Goal: Information Seeking & Learning: Understand process/instructions

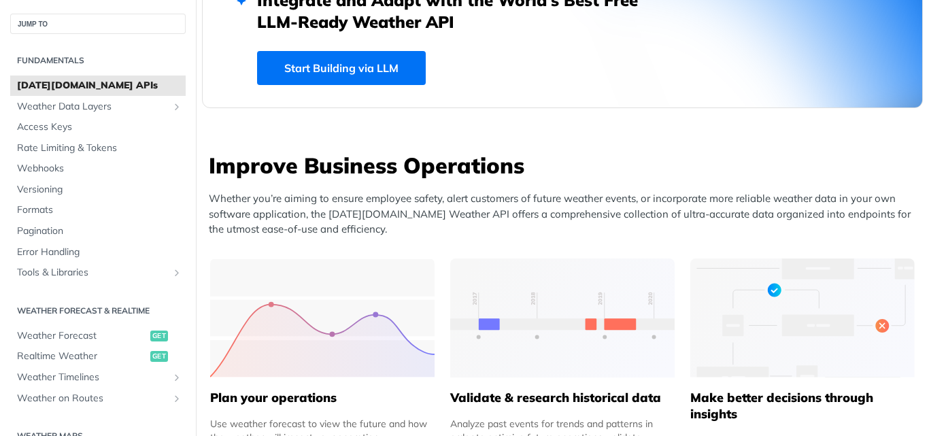
scroll to position [446, 0]
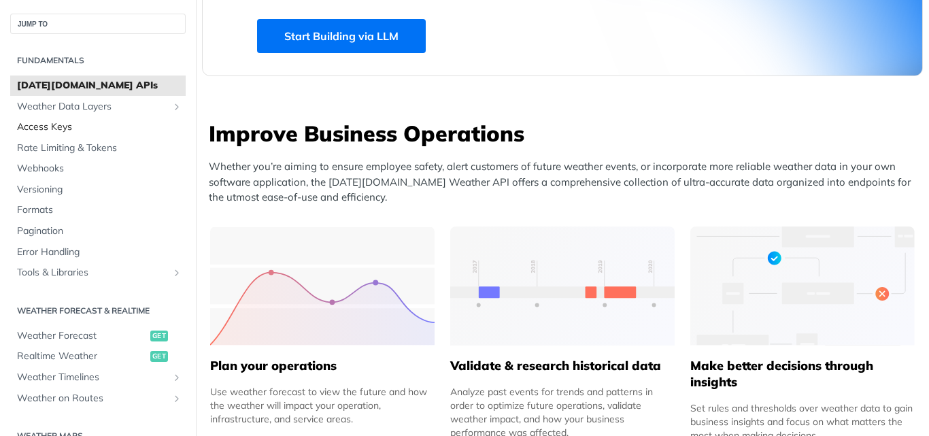
click at [61, 121] on span "Access Keys" at bounding box center [99, 127] width 165 height 14
click at [61, 127] on span "Access Keys" at bounding box center [99, 127] width 165 height 14
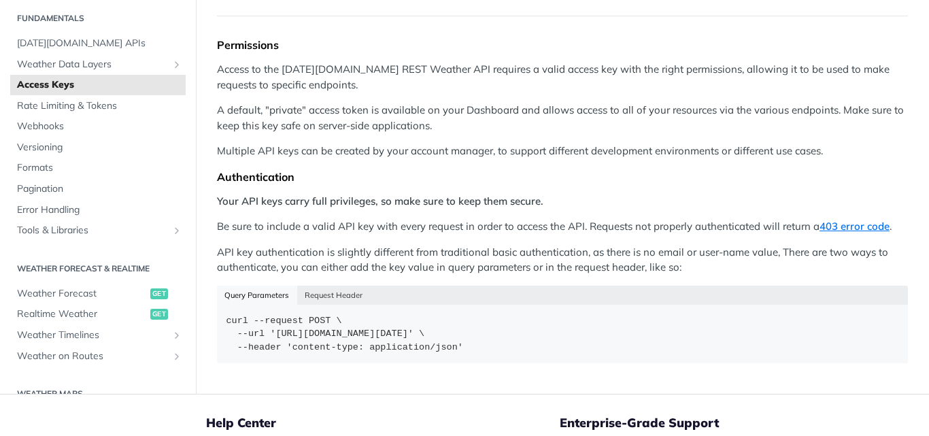
scroll to position [127, 0]
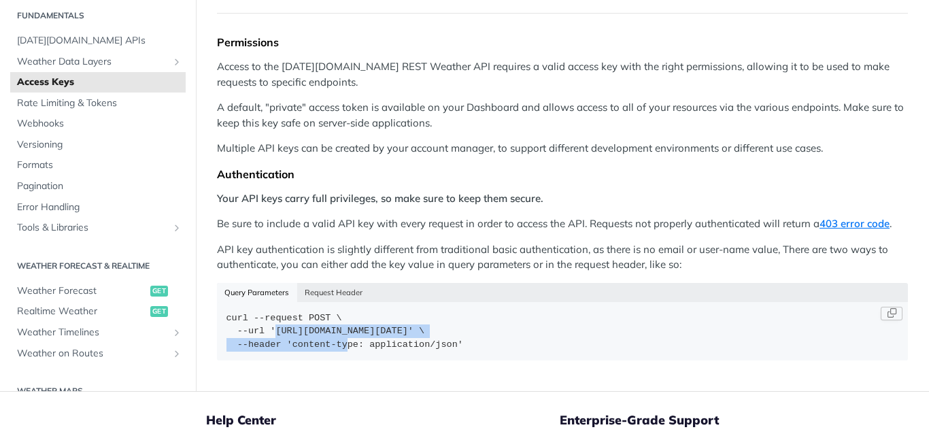
drag, startPoint x: 276, startPoint y: 329, endPoint x: 550, endPoint y: 327, distance: 273.5
click at [550, 327] on code "curl --request POST \ --url '[URL][DOMAIN_NAME][DATE]' \ --header 'content-type…" at bounding box center [562, 331] width 691 height 59
drag, startPoint x: 275, startPoint y: 327, endPoint x: 551, endPoint y: 330, distance: 275.5
click at [551, 330] on code "curl --request POST \ --url '[URL][DOMAIN_NAME][DATE]' \ --header 'content-type…" at bounding box center [562, 331] width 691 height 59
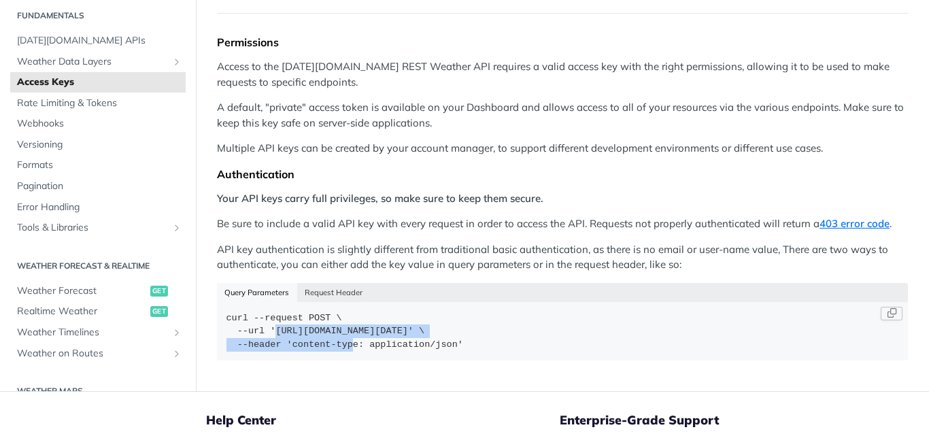
copy code "[URL][DOMAIN_NAME][DATE]"
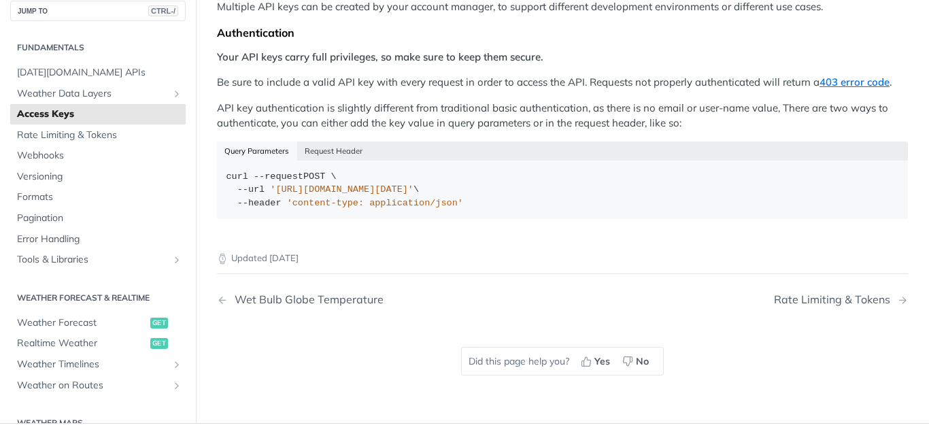
scroll to position [271, 0]
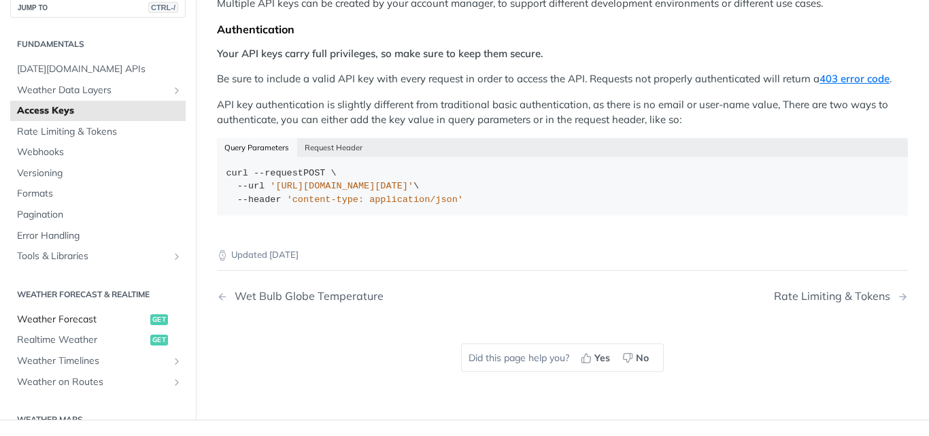
click at [85, 313] on span "Weather Forecast" at bounding box center [82, 320] width 130 height 14
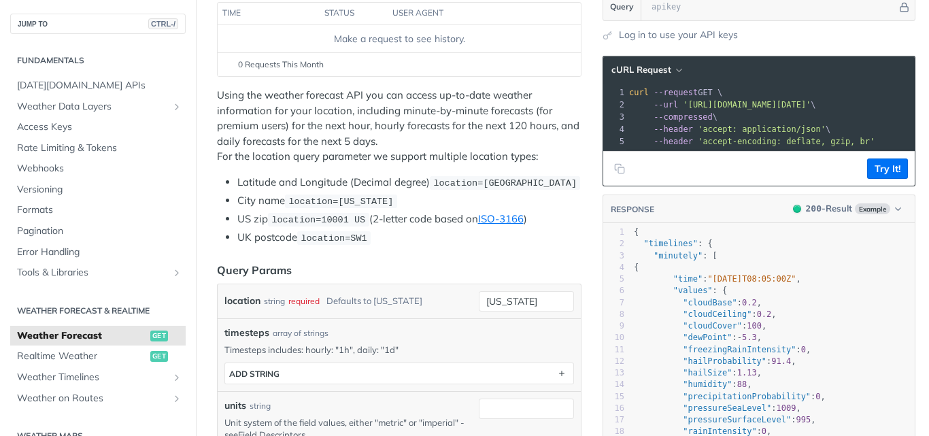
scroll to position [0, 88]
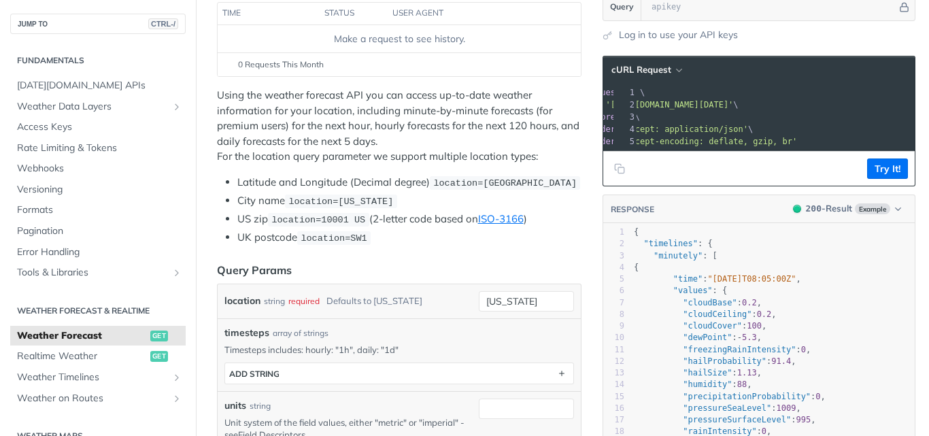
drag, startPoint x: 676, startPoint y: 103, endPoint x: 888, endPoint y: 105, distance: 212.3
click at [733, 105] on span "'[URL][DOMAIN_NAME][DATE]'" at bounding box center [669, 105] width 128 height 10
copy span "[URL][DOMAIN_NAME][DATE]"
